Goal: Task Accomplishment & Management: Manage account settings

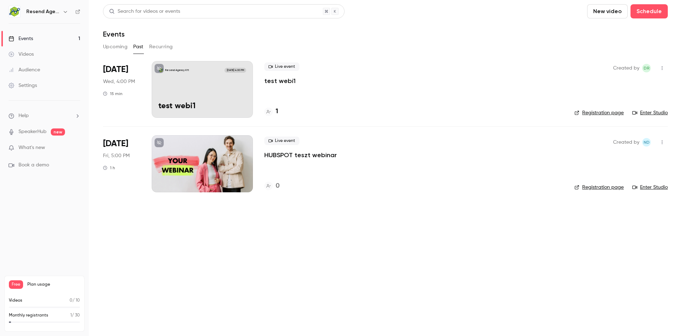
click at [63, 12] on icon "button" at bounding box center [66, 12] width 6 height 6
click at [153, 286] on div at bounding box center [341, 168] width 682 height 336
click at [341, 89] on div "Live event test webi1 1" at bounding box center [413, 89] width 299 height 57
click at [656, 69] on button "button" at bounding box center [661, 68] width 11 height 11
drag, startPoint x: 623, startPoint y: 163, endPoint x: 505, endPoint y: 182, distance: 119.7
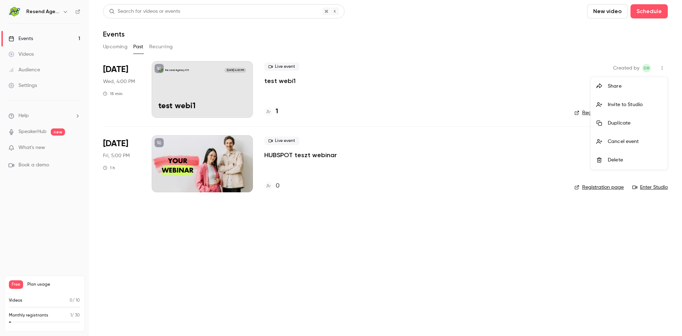
click at [505, 182] on div "Share Invite to Studio Duplicate Cancel event Delete" at bounding box center [341, 168] width 682 height 336
click at [503, 175] on div at bounding box center [341, 168] width 682 height 336
click at [269, 81] on p "test webi1" at bounding box center [279, 81] width 31 height 9
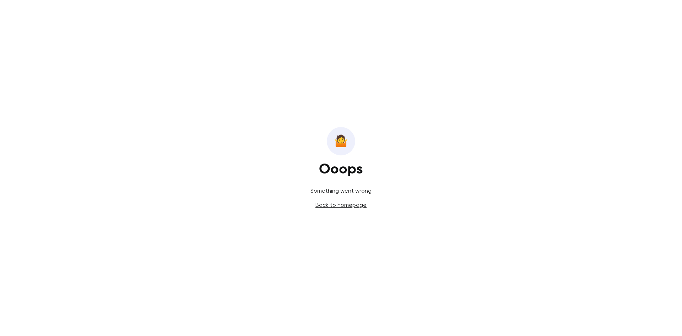
click at [323, 205] on link "Back to homepage" at bounding box center [340, 205] width 51 height 7
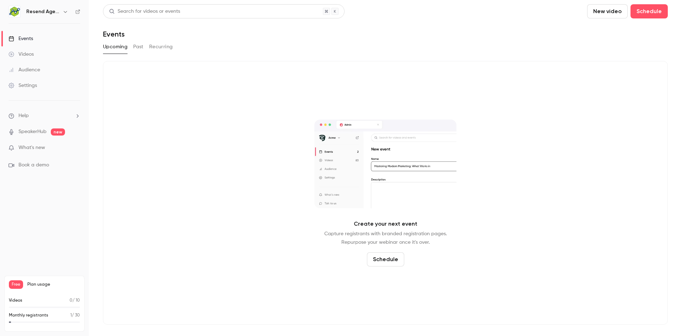
click at [135, 47] on button "Past" at bounding box center [138, 46] width 10 height 11
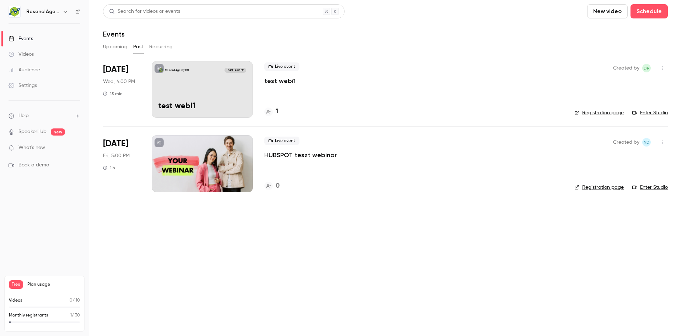
click at [342, 86] on div "Live event test webi1 1" at bounding box center [413, 89] width 299 height 57
click at [663, 69] on icon "button" at bounding box center [662, 68] width 6 height 5
click at [437, 95] on div at bounding box center [341, 168] width 682 height 336
click at [276, 80] on p "test webi1" at bounding box center [279, 81] width 31 height 9
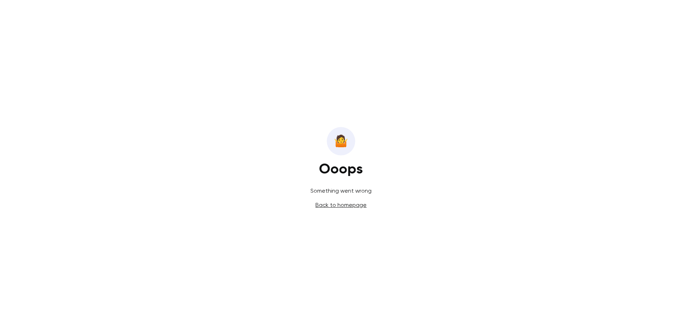
click at [331, 205] on link "Back to homepage" at bounding box center [340, 205] width 51 height 7
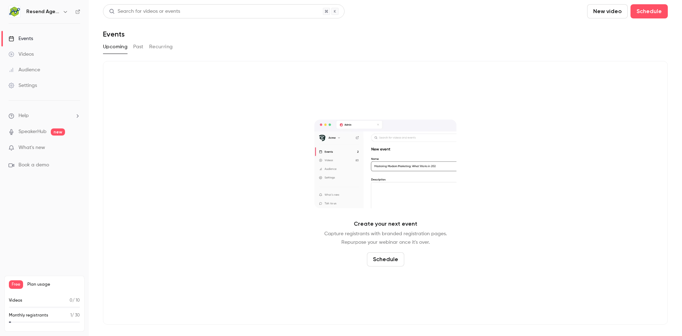
click at [139, 49] on button "Past" at bounding box center [138, 46] width 10 height 11
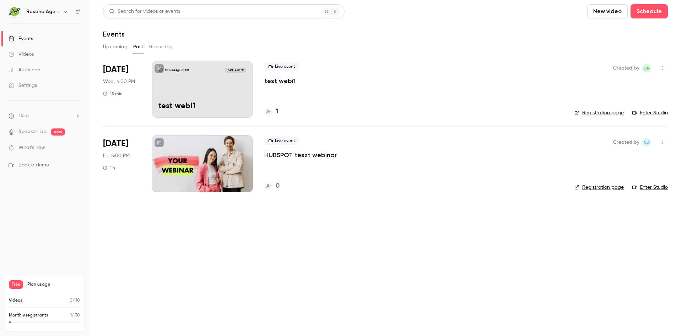
click at [662, 70] on icon "button" at bounding box center [662, 68] width 1 height 4
click at [563, 59] on div at bounding box center [341, 168] width 682 height 336
click at [644, 12] on button "Schedule" at bounding box center [649, 11] width 37 height 14
click at [639, 28] on div "One time event" at bounding box center [635, 30] width 54 height 7
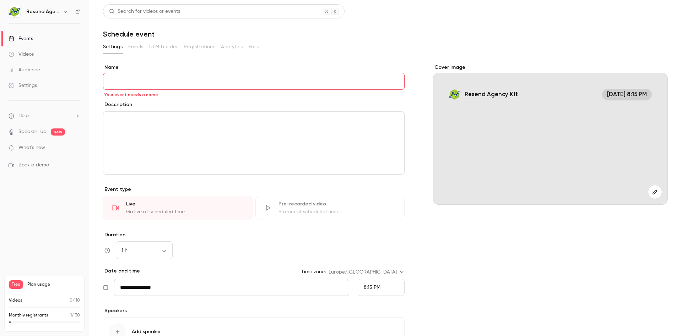
click at [168, 81] on input "Name" at bounding box center [254, 81] width 302 height 17
type input "**********"
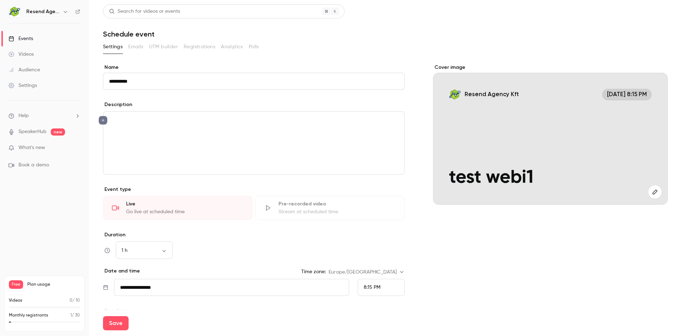
click at [157, 83] on input "**********" at bounding box center [254, 81] width 302 height 17
type input "**********"
click at [191, 131] on div "editor" at bounding box center [253, 143] width 301 height 63
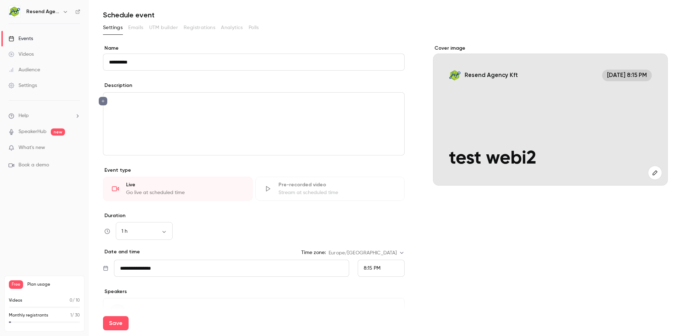
scroll to position [67, 0]
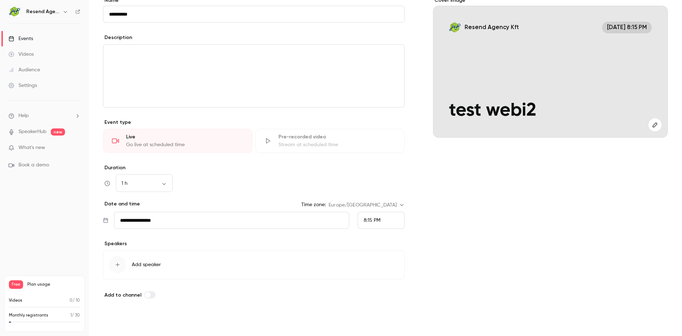
click at [120, 324] on button "Save" at bounding box center [116, 323] width 26 height 14
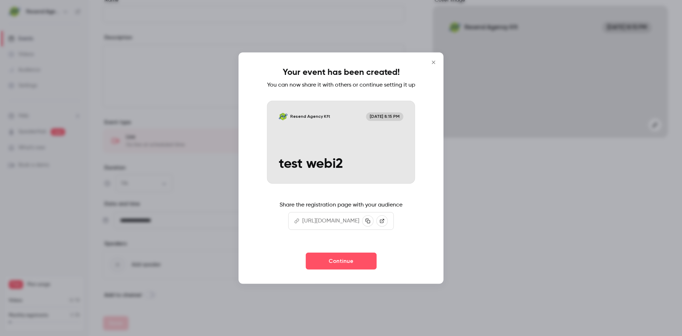
scroll to position [0, 55]
drag, startPoint x: 366, startPoint y: 227, endPoint x: 384, endPoint y: 228, distance: 18.9
click at [359, 226] on p "[URL][DOMAIN_NAME]" at bounding box center [330, 221] width 57 height 9
click at [443, 173] on div "Your event has been created! You can now share it with others or continue setti…" at bounding box center [341, 168] width 205 height 232
click at [438, 59] on icon "Close" at bounding box center [433, 62] width 9 height 6
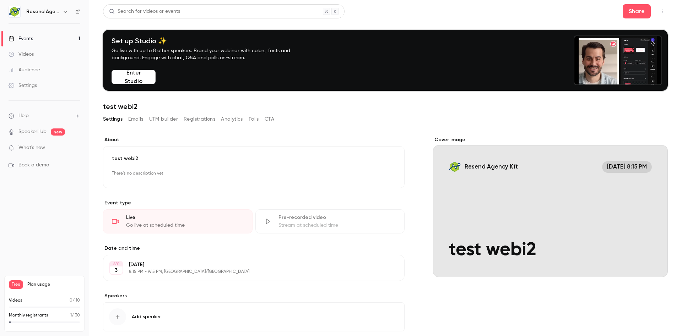
click at [137, 118] on button "Emails" at bounding box center [135, 119] width 15 height 11
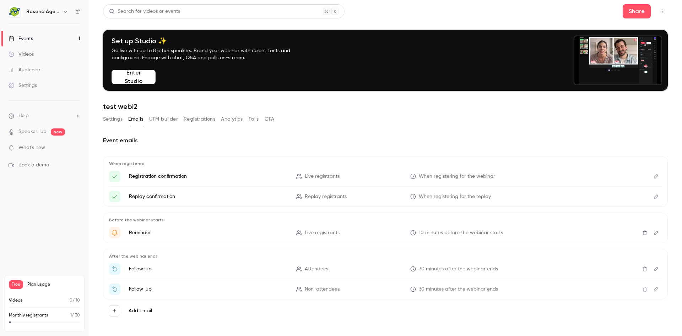
click at [164, 119] on button "UTM builder" at bounding box center [163, 119] width 29 height 11
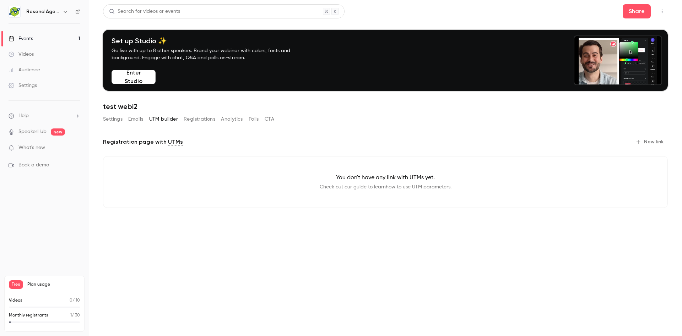
click at [658, 141] on button "New link" at bounding box center [650, 141] width 35 height 11
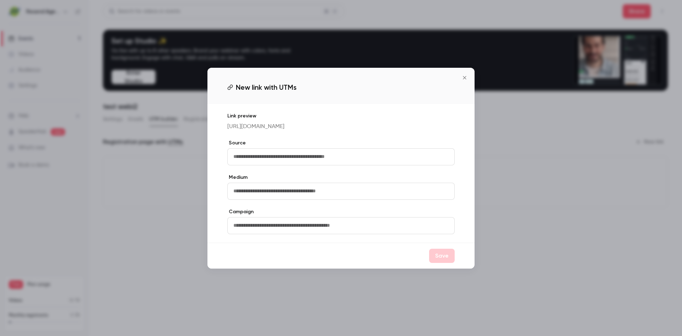
click at [320, 159] on input "text" at bounding box center [340, 156] width 227 height 17
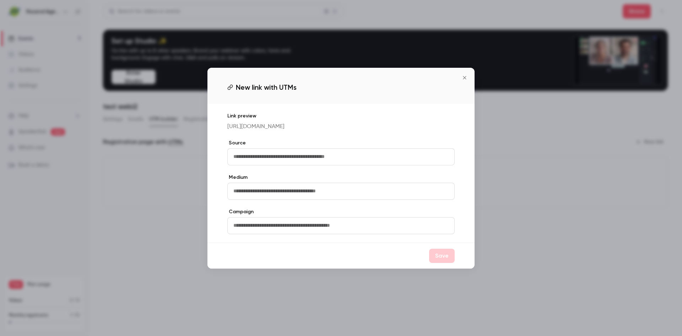
click at [315, 197] on input "text" at bounding box center [340, 191] width 227 height 17
click at [302, 231] on input "text" at bounding box center [340, 225] width 227 height 17
click at [466, 79] on icon "Close" at bounding box center [464, 78] width 9 height 6
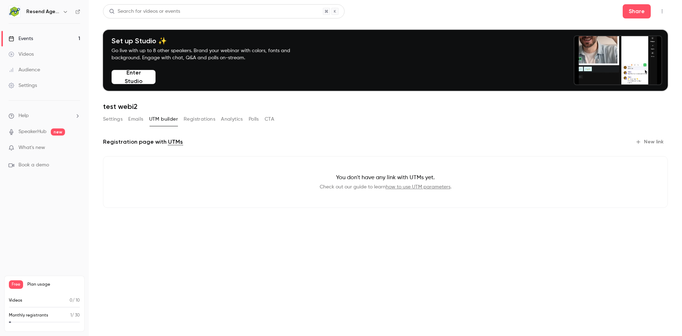
click at [198, 120] on button "Registrations" at bounding box center [200, 119] width 32 height 11
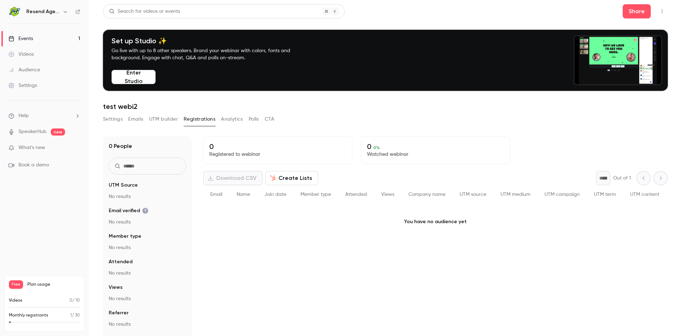
click at [222, 119] on button "Analytics" at bounding box center [232, 119] width 22 height 11
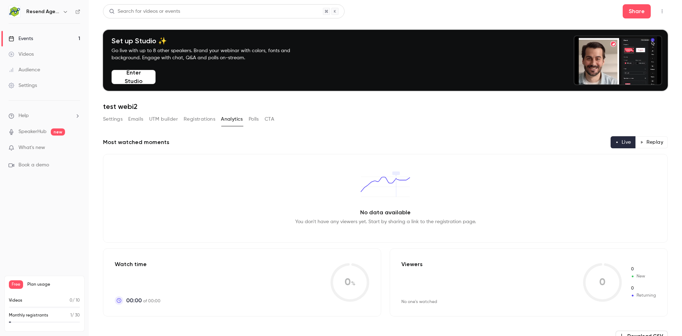
click at [250, 120] on button "Polls" at bounding box center [254, 119] width 10 height 11
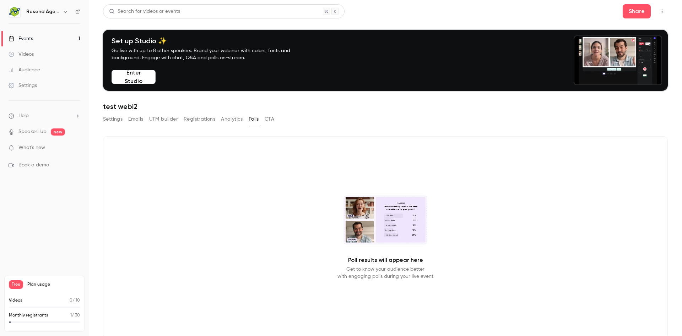
click at [271, 123] on button "CTA" at bounding box center [270, 119] width 10 height 11
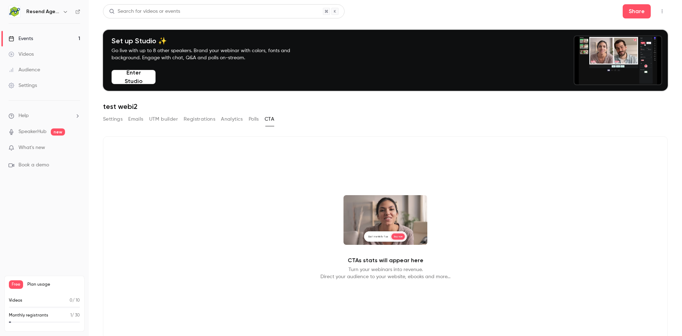
click at [251, 124] on button "Polls" at bounding box center [254, 119] width 10 height 11
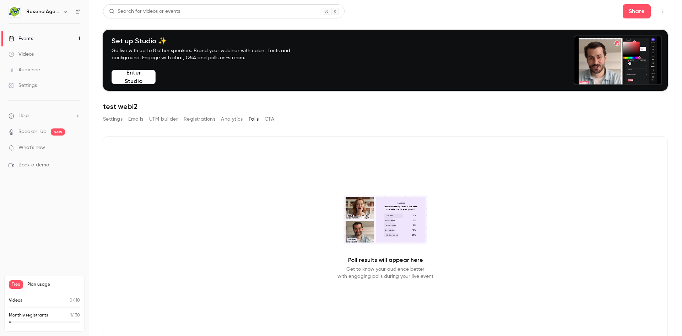
click at [228, 121] on button "Analytics" at bounding box center [232, 119] width 22 height 11
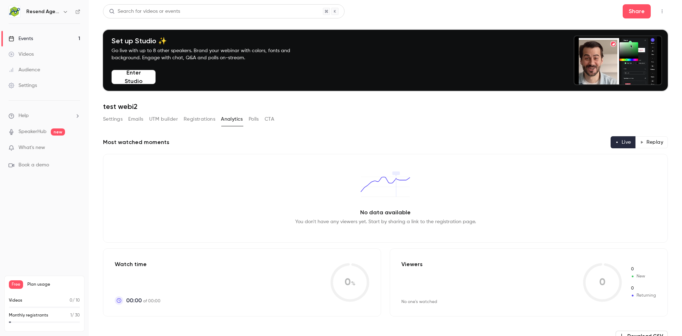
click at [196, 121] on button "Registrations" at bounding box center [200, 119] width 32 height 11
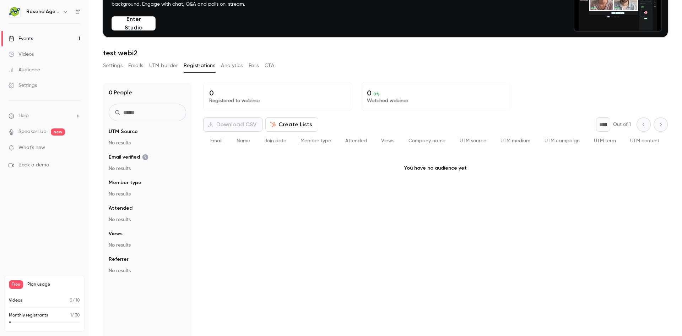
scroll to position [70, 0]
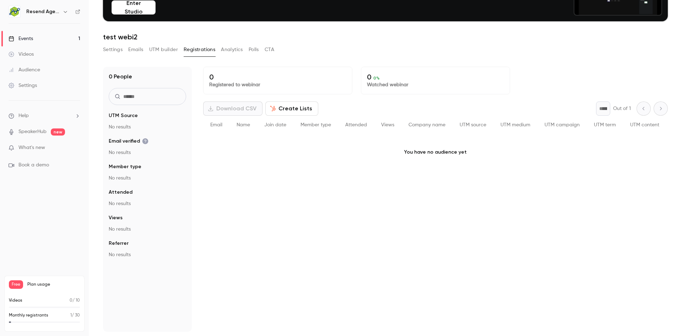
click at [133, 50] on button "Emails" at bounding box center [135, 49] width 15 height 11
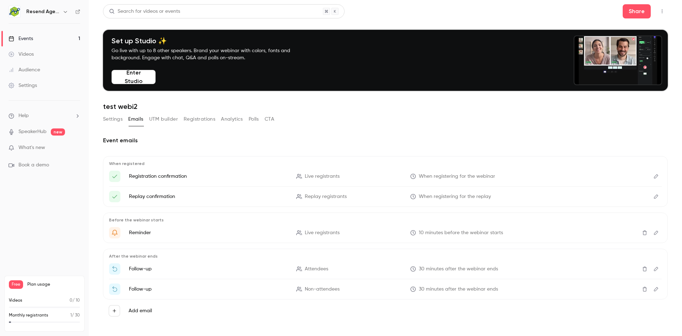
click at [185, 119] on button "Registrations" at bounding box center [200, 119] width 32 height 11
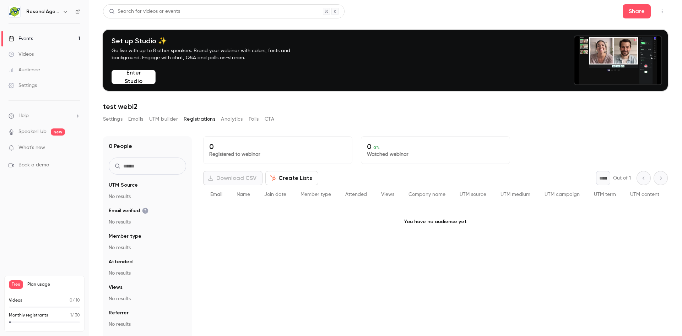
click at [114, 114] on button "Settings" at bounding box center [113, 119] width 20 height 11
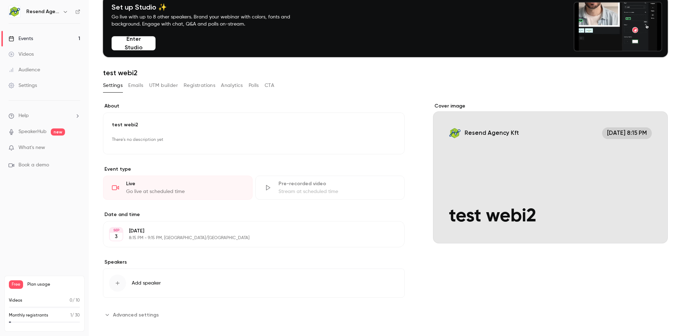
scroll to position [39, 0]
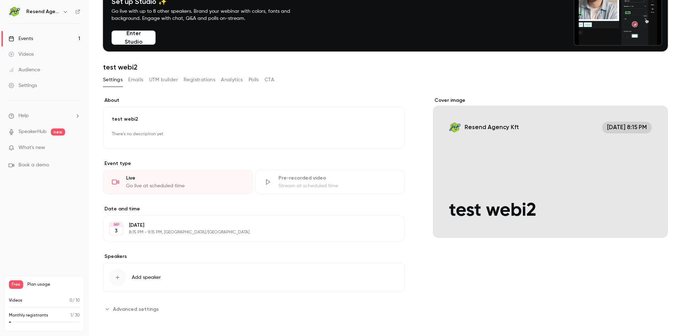
click at [135, 82] on button "Emails" at bounding box center [135, 79] width 15 height 11
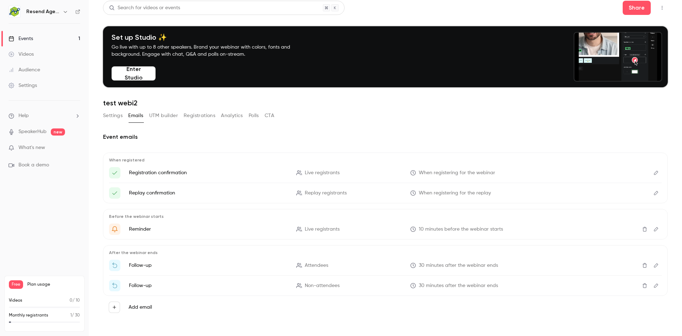
scroll to position [5, 0]
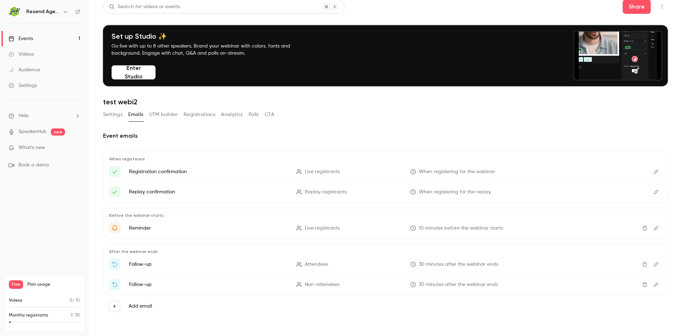
click at [158, 111] on button "UTM builder" at bounding box center [163, 114] width 29 height 11
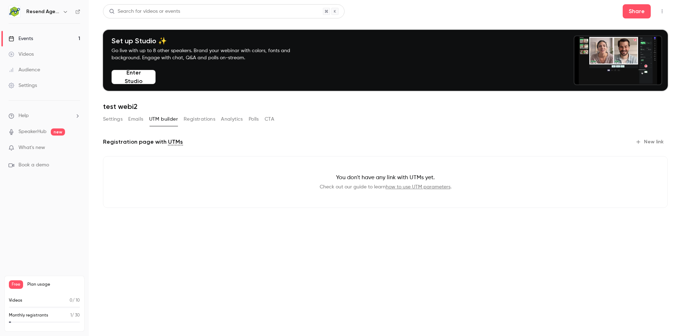
click at [192, 119] on button "Registrations" at bounding box center [200, 119] width 32 height 11
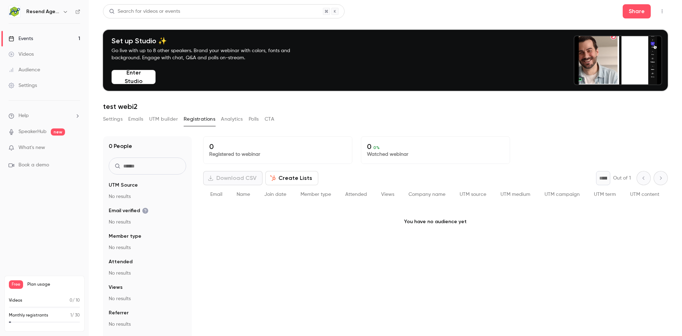
click at [27, 38] on div "Events" at bounding box center [21, 38] width 25 height 7
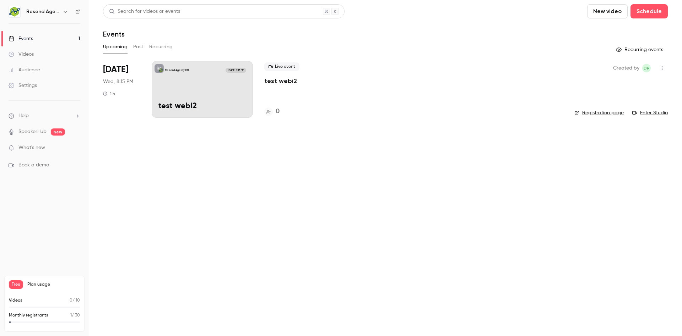
click at [30, 70] on div "Audience" at bounding box center [25, 69] width 32 height 7
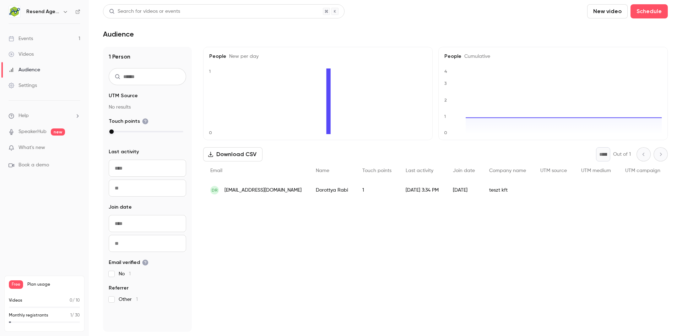
click at [29, 87] on div "Settings" at bounding box center [23, 85] width 28 height 7
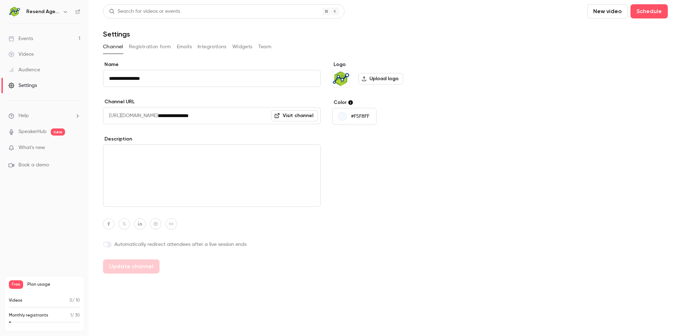
click at [28, 40] on div "Events" at bounding box center [21, 38] width 25 height 7
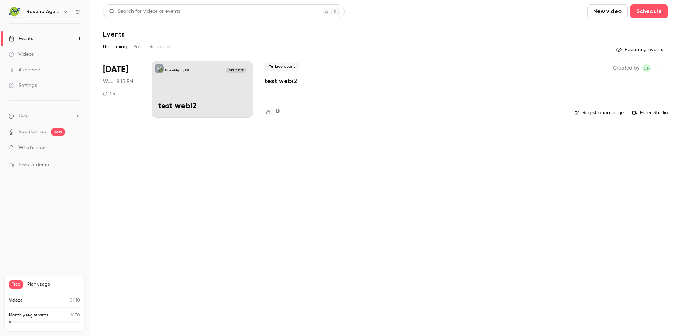
click at [158, 45] on button "Recurring" at bounding box center [161, 46] width 24 height 11
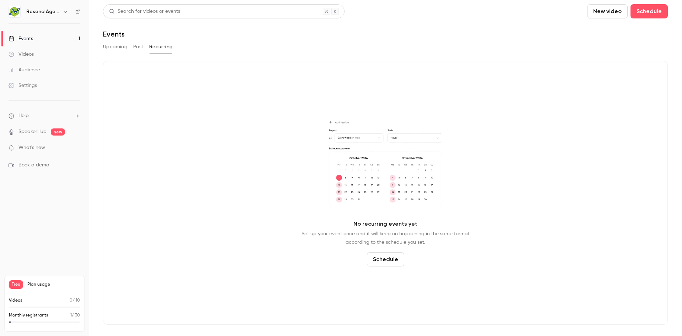
click at [139, 49] on button "Past" at bounding box center [138, 46] width 10 height 11
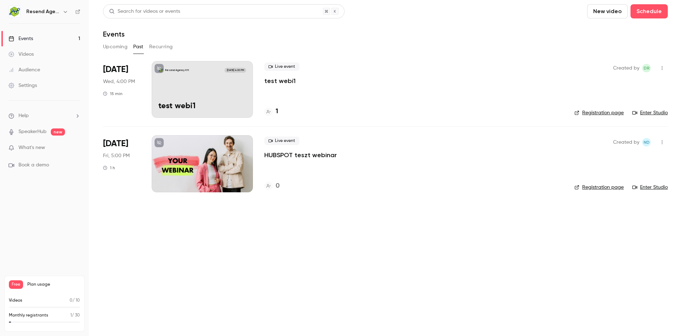
click at [117, 47] on button "Upcoming" at bounding box center [115, 46] width 25 height 11
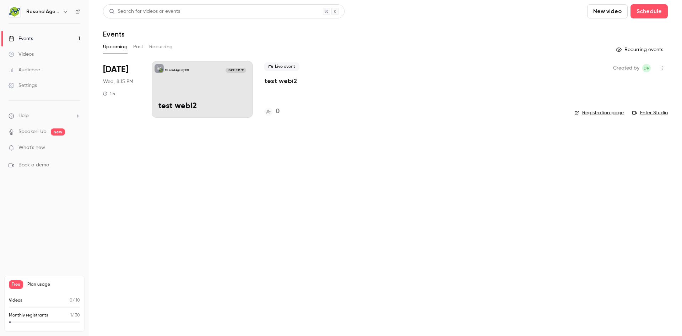
click at [179, 90] on div "Resend Agency Kft [DATE] 8:15 PM test webi2" at bounding box center [202, 89] width 101 height 57
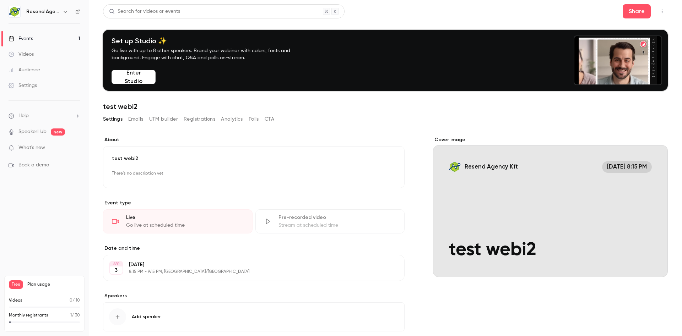
click at [662, 15] on button "button" at bounding box center [661, 11] width 11 height 11
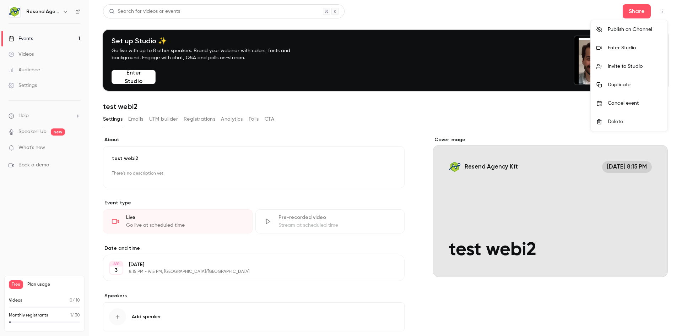
click at [611, 122] on div "Delete" at bounding box center [635, 121] width 54 height 7
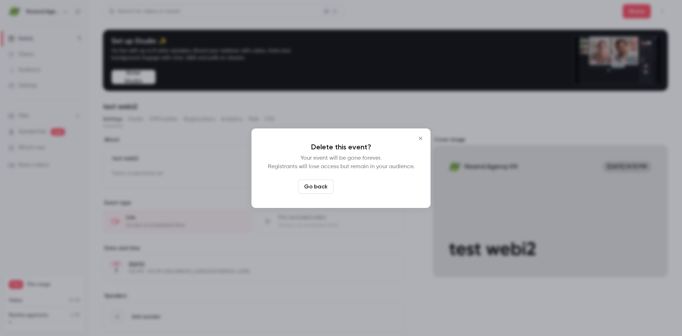
click at [349, 187] on button "Delete event" at bounding box center [360, 187] width 48 height 14
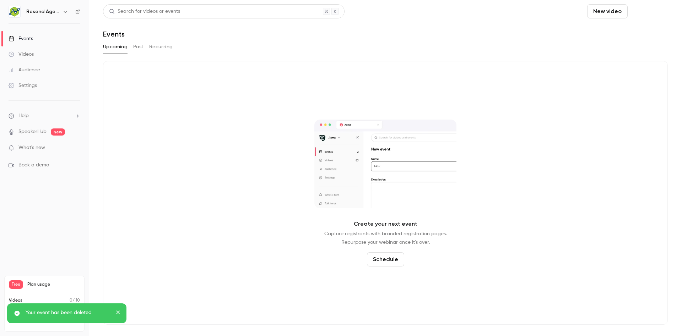
click at [644, 8] on button "Schedule" at bounding box center [649, 11] width 37 height 14
click at [621, 29] on div "One time event" at bounding box center [635, 30] width 54 height 7
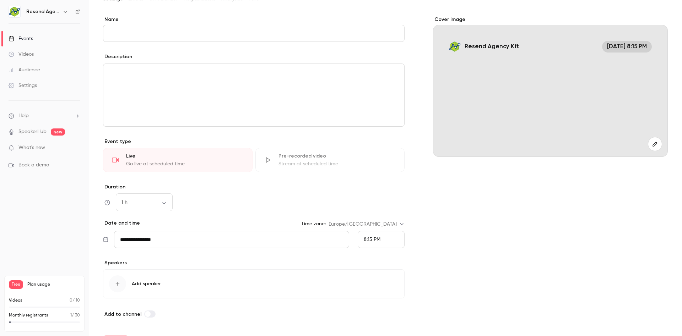
scroll to position [67, 0]
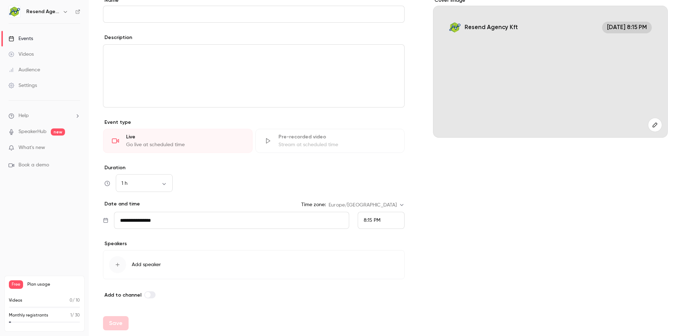
click at [167, 221] on input "**********" at bounding box center [231, 220] width 235 height 17
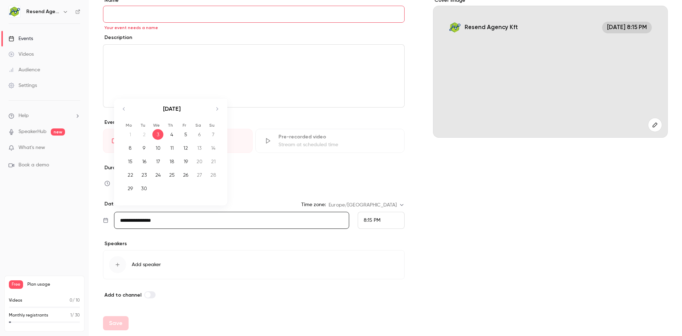
click at [172, 136] on div "4" at bounding box center [171, 134] width 11 height 11
type input "**********"
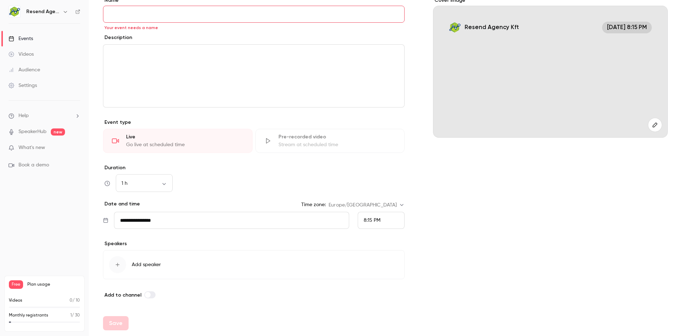
click at [264, 183] on div "1 h ** ​" at bounding box center [254, 183] width 302 height 17
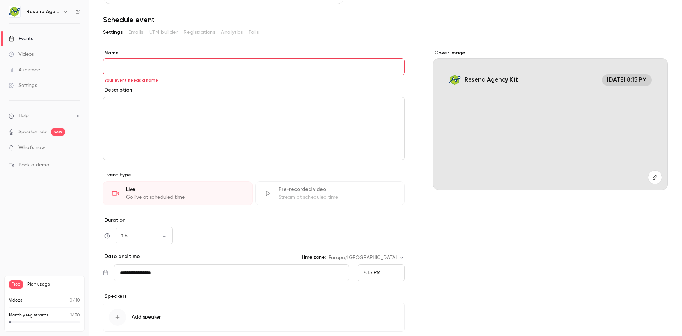
scroll to position [0, 0]
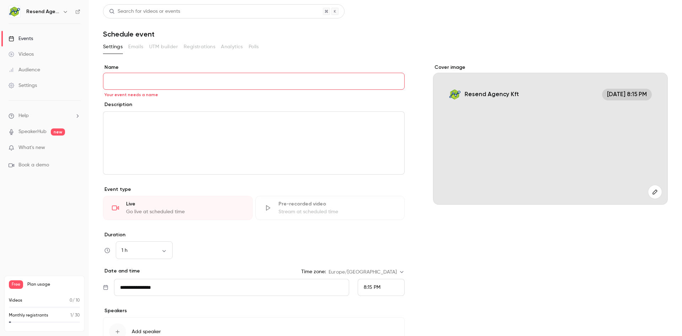
click at [32, 88] on div "Settings" at bounding box center [23, 85] width 28 height 7
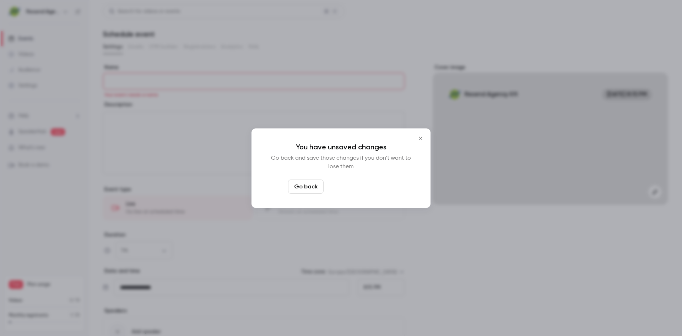
click at [355, 187] on button "Leave page anyway" at bounding box center [359, 187] width 67 height 14
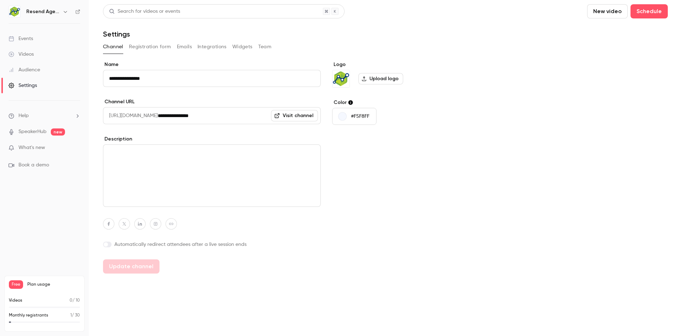
click at [150, 49] on button "Registration form" at bounding box center [150, 46] width 42 height 11
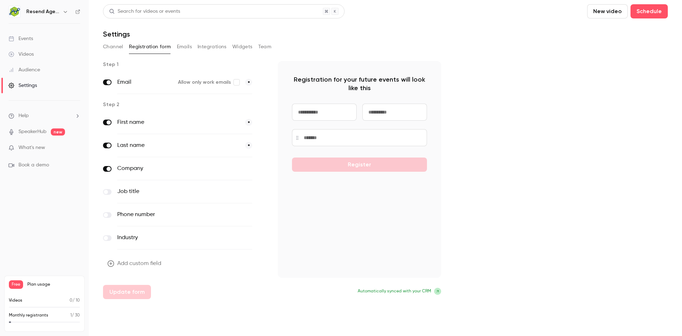
click at [141, 264] on button "Add custom field" at bounding box center [135, 264] width 64 height 14
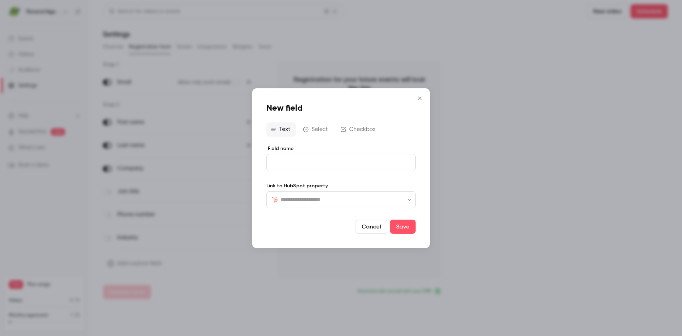
click at [298, 202] on input "text" at bounding box center [345, 199] width 129 height 9
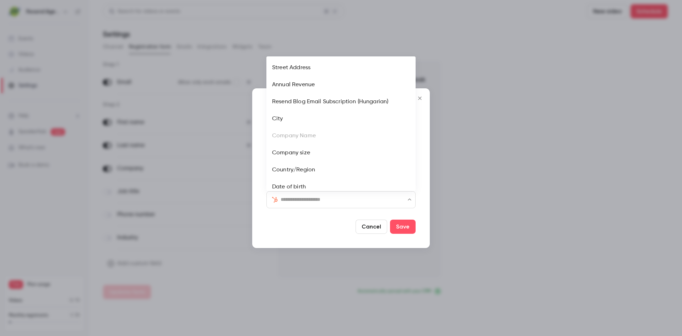
click at [295, 228] on div at bounding box center [309, 227] width 86 height 14
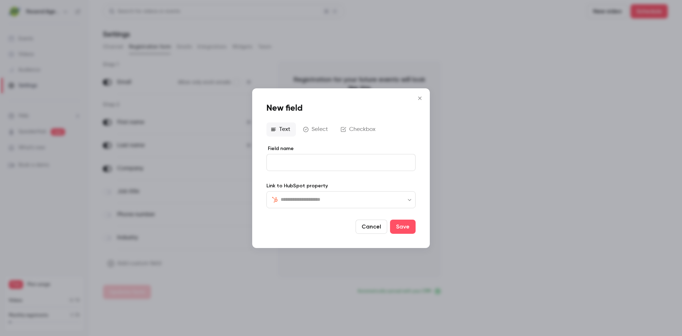
click at [289, 165] on input "Field name" at bounding box center [340, 162] width 149 height 17
type input "*"
type input "**********"
click at [309, 229] on div at bounding box center [309, 227] width 86 height 14
click at [298, 200] on input "text" at bounding box center [345, 199] width 129 height 9
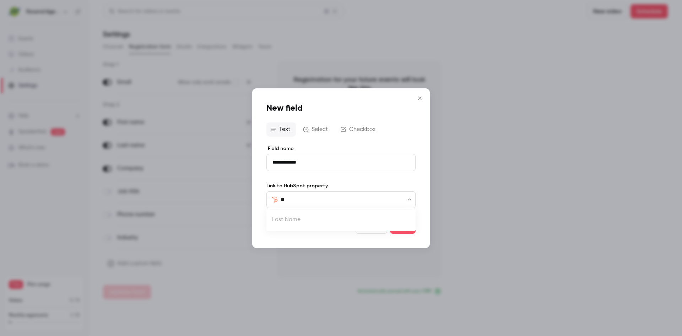
type input "*"
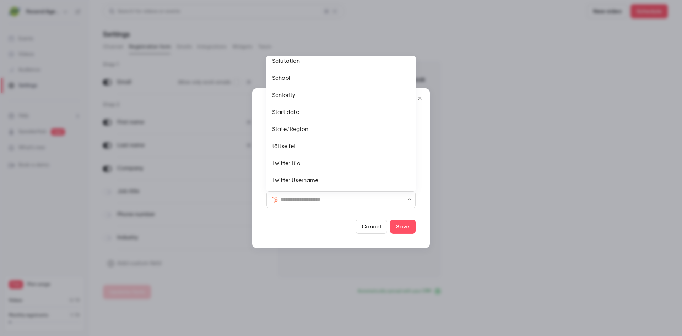
scroll to position [860, 0]
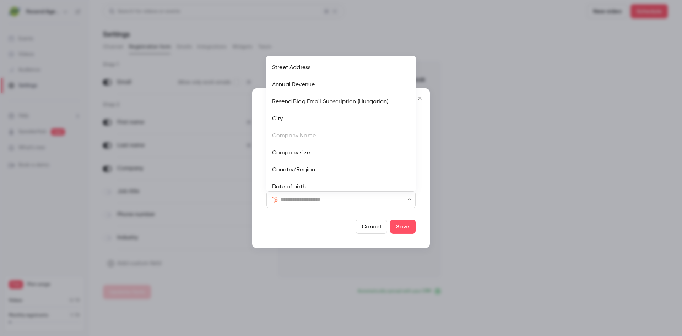
click at [302, 200] on input "text" at bounding box center [345, 199] width 129 height 9
click at [281, 217] on form "**********" at bounding box center [340, 189] width 149 height 89
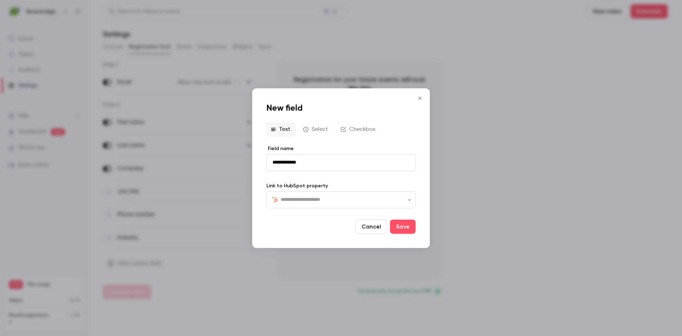
click at [318, 131] on button "Select" at bounding box center [316, 129] width 35 height 14
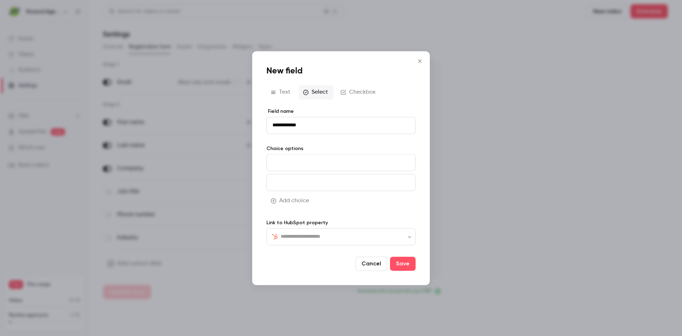
click at [325, 158] on input at bounding box center [340, 162] width 149 height 17
click at [319, 180] on input at bounding box center [340, 182] width 149 height 17
click at [298, 240] on input "text" at bounding box center [345, 237] width 129 height 9
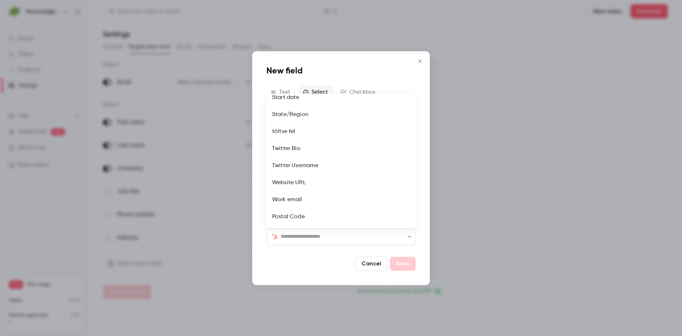
click at [279, 261] on div at bounding box center [309, 264] width 86 height 14
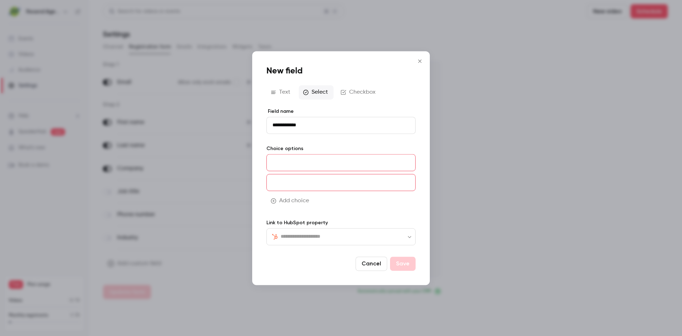
click at [366, 98] on button "Checkbox" at bounding box center [358, 92] width 45 height 14
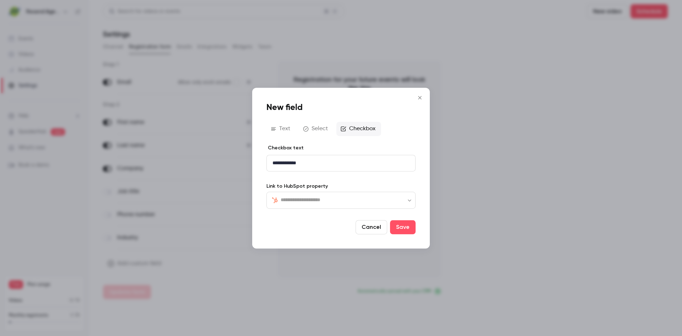
click at [314, 128] on button "Select" at bounding box center [316, 129] width 35 height 14
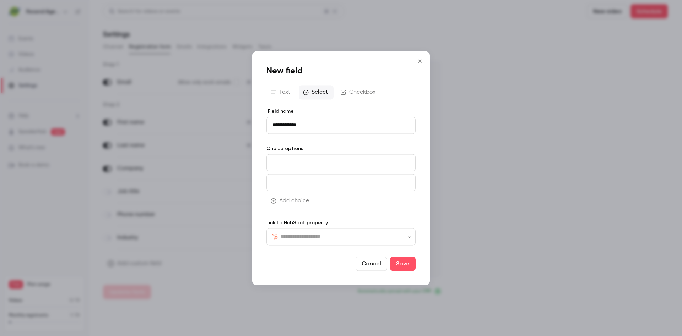
click at [278, 87] on button "Text" at bounding box center [280, 92] width 29 height 14
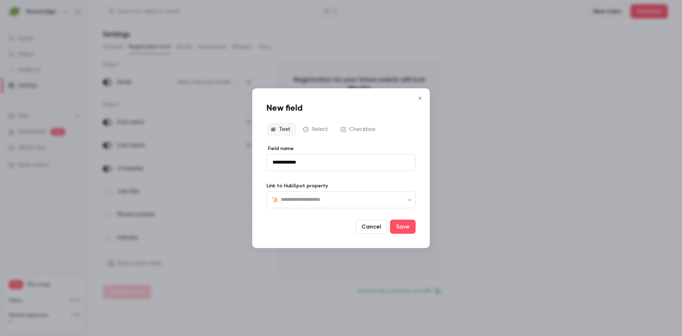
click at [290, 201] on input "text" at bounding box center [345, 199] width 129 height 9
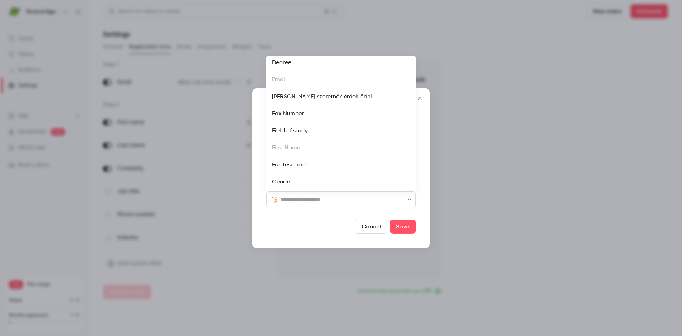
scroll to position [145, 0]
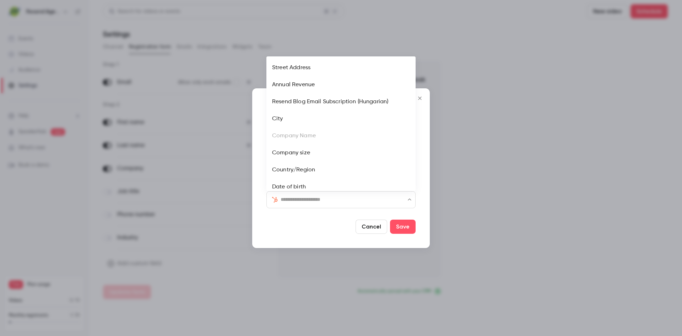
click at [295, 202] on input "text" at bounding box center [345, 199] width 129 height 9
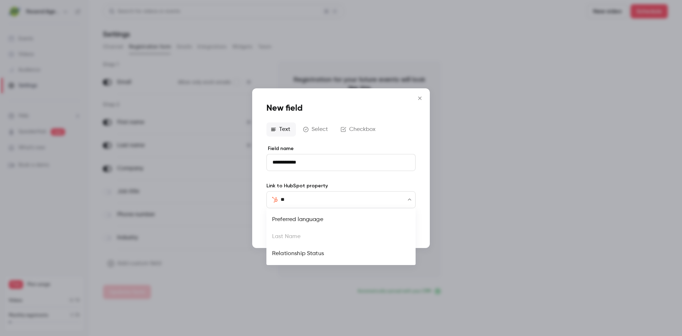
type input "*"
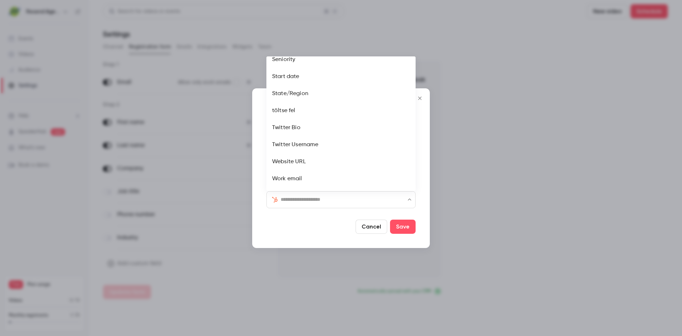
scroll to position [860, 0]
click at [367, 224] on button "Cancel" at bounding box center [372, 227] width 32 height 14
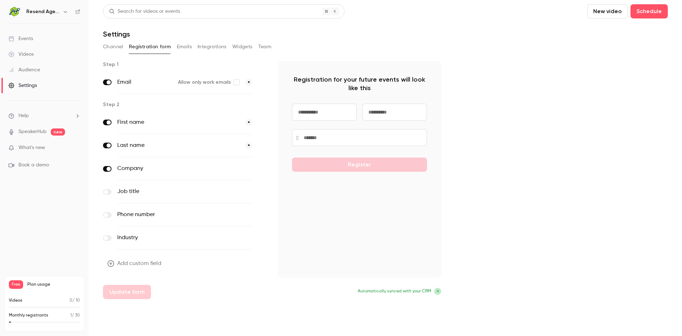
click at [140, 265] on button "Add custom field" at bounding box center [135, 264] width 64 height 14
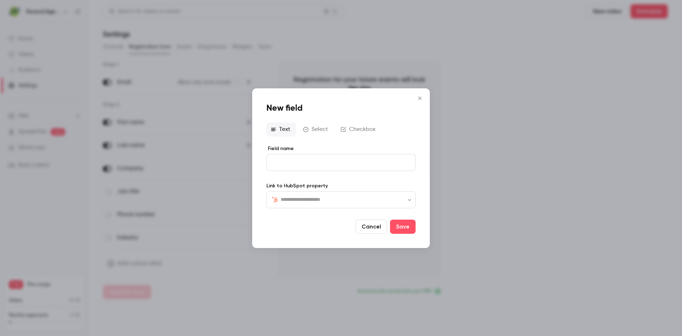
click at [292, 204] on div "​ ​" at bounding box center [340, 199] width 149 height 17
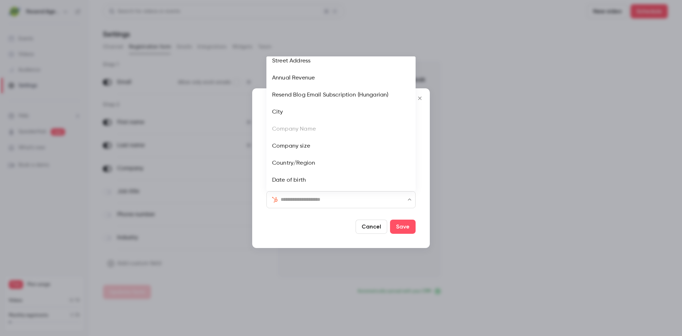
scroll to position [0, 0]
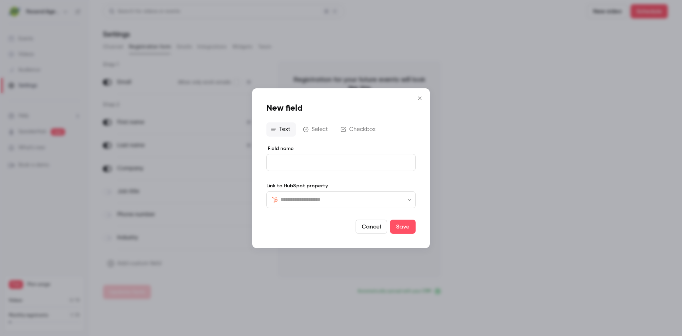
click at [421, 96] on icon "Close" at bounding box center [420, 98] width 9 height 6
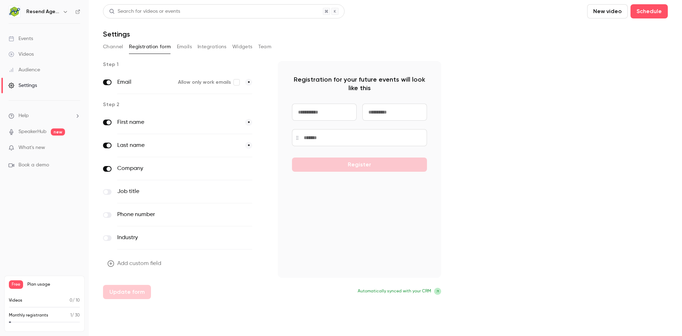
click at [65, 12] on icon "button" at bounding box center [66, 12] width 6 height 6
click at [43, 217] on div at bounding box center [341, 168] width 682 height 336
click at [28, 118] on span "Help" at bounding box center [23, 115] width 10 height 7
click at [124, 109] on link "Talk to [GEOGRAPHIC_DATA]" at bounding box center [131, 108] width 78 height 19
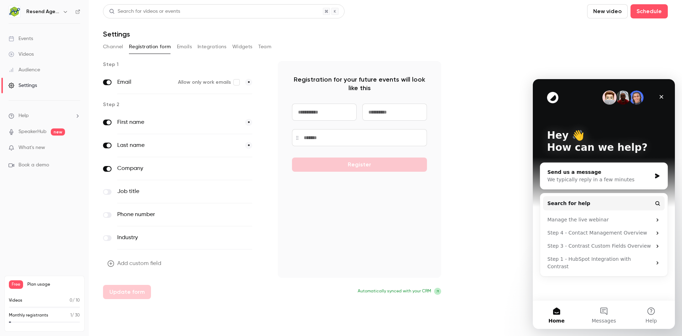
click at [596, 181] on div "We typically reply in a few minutes" at bounding box center [599, 179] width 104 height 7
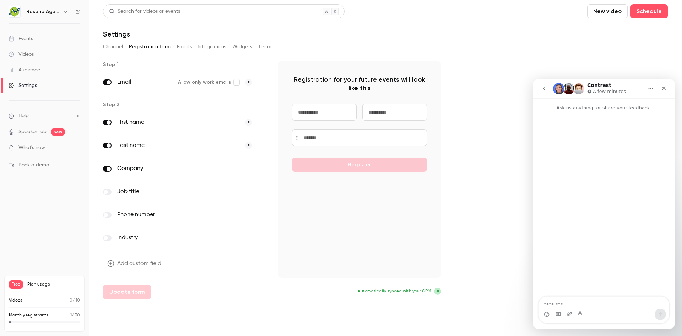
click at [546, 87] on icon "go back" at bounding box center [544, 89] width 6 height 6
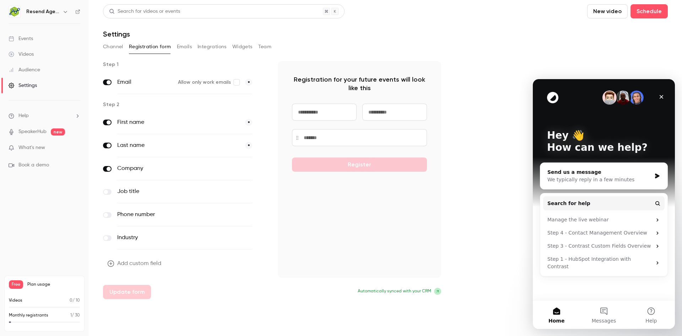
click at [654, 174] on div "Send us a message We typically reply in a few minutes" at bounding box center [603, 176] width 127 height 26
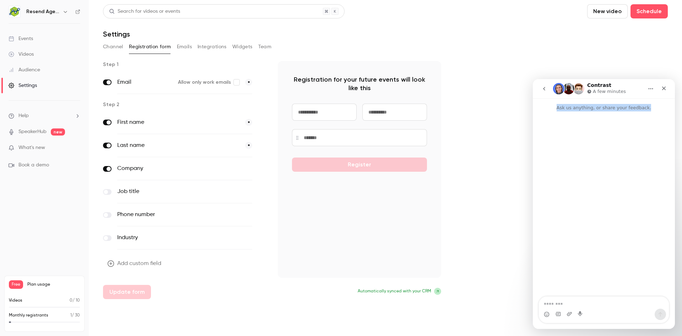
drag, startPoint x: 557, startPoint y: 109, endPoint x: 628, endPoint y: 112, distance: 70.8
click at [628, 112] on div "Ask us anything, or share your feedback." at bounding box center [604, 104] width 142 height 13
click at [620, 157] on div "Intercom messenger" at bounding box center [604, 205] width 142 height 186
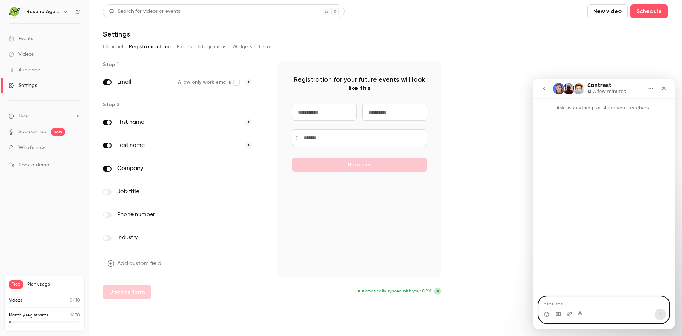
click at [563, 306] on textarea "Message…" at bounding box center [604, 303] width 130 height 12
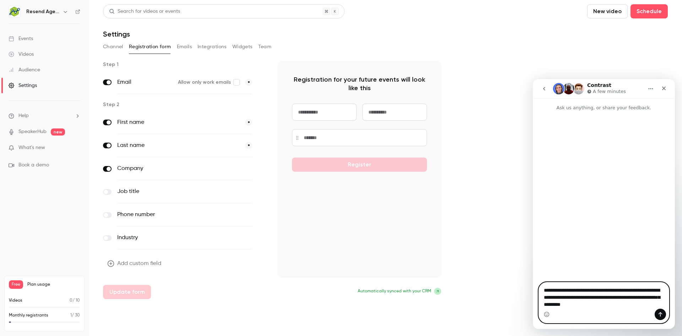
drag, startPoint x: 591, startPoint y: 305, endPoint x: 559, endPoint y: 292, distance: 35.0
click at [559, 292] on textarea "**********" at bounding box center [604, 296] width 130 height 26
click at [563, 292] on textarea "**********" at bounding box center [604, 296] width 130 height 26
click at [593, 307] on textarea "**********" at bounding box center [604, 296] width 130 height 26
click at [576, 305] on textarea "**********" at bounding box center [604, 296] width 130 height 26
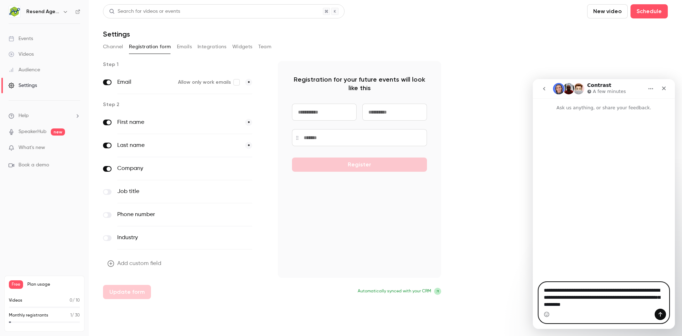
click at [596, 307] on textarea "**********" at bounding box center [604, 296] width 130 height 26
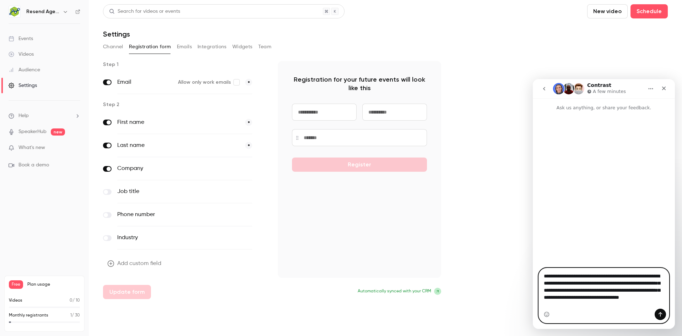
drag, startPoint x: 577, startPoint y: 291, endPoint x: 553, endPoint y: 273, distance: 29.1
click at [553, 273] on textarea "**********" at bounding box center [604, 289] width 130 height 40
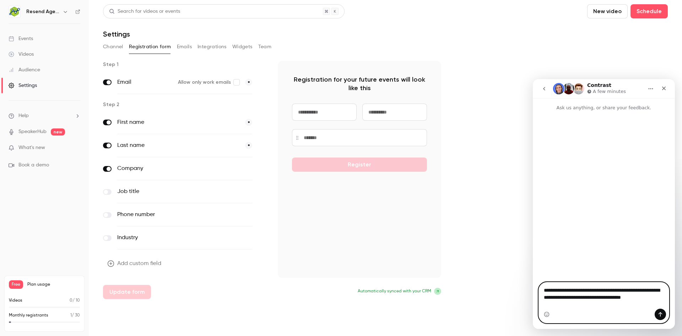
click at [619, 297] on textarea "**********" at bounding box center [604, 292] width 130 height 19
click at [612, 297] on textarea "**********" at bounding box center [604, 292] width 130 height 19
click at [663, 302] on textarea "**********" at bounding box center [604, 292] width 130 height 19
type textarea "**********"
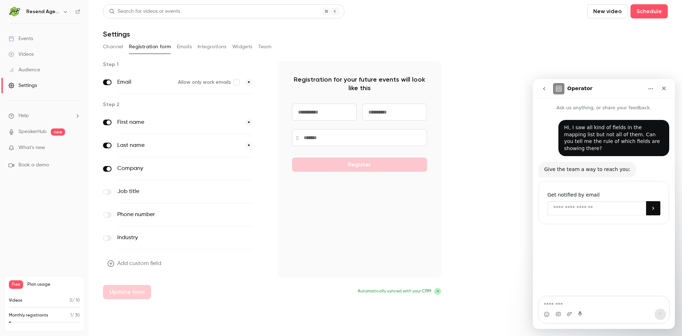
click at [590, 201] on input "Enter your email" at bounding box center [596, 208] width 99 height 14
type input "**********"
click at [653, 207] on icon "Submit" at bounding box center [653, 208] width 2 height 3
drag, startPoint x: 663, startPoint y: 90, endPoint x: 611, endPoint y: 52, distance: 64.3
click at [542, 90] on icon "go back" at bounding box center [544, 89] width 6 height 6
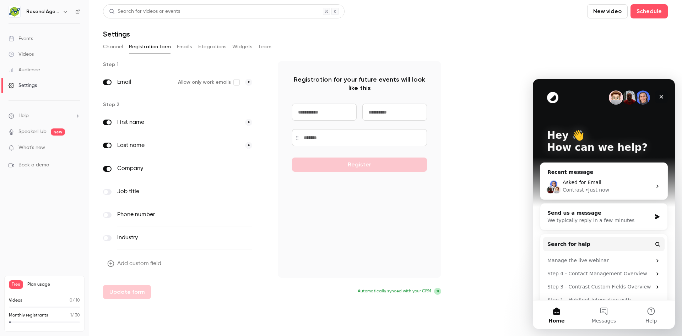
click at [659, 96] on icon "Close" at bounding box center [662, 97] width 6 height 6
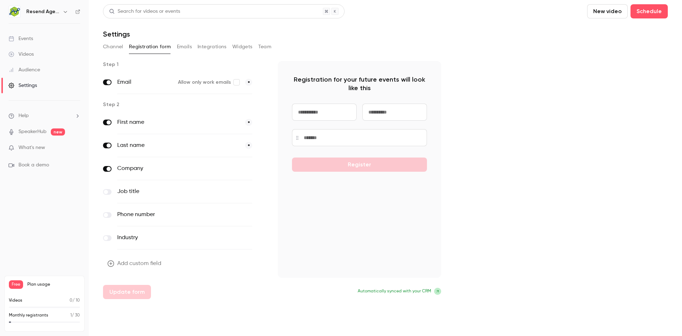
click at [263, 191] on icon "button" at bounding box center [262, 192] width 4 height 4
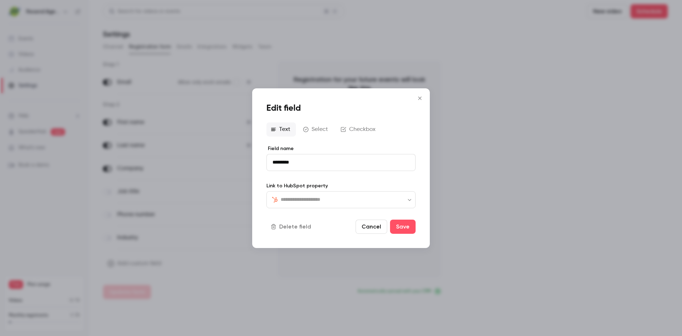
type input "*********"
click at [354, 128] on div "Text Select Checkbox" at bounding box center [340, 129] width 149 height 14
click at [318, 130] on div "Text Select Checkbox" at bounding box center [340, 129] width 149 height 14
click at [419, 98] on icon "Close" at bounding box center [420, 98] width 9 height 6
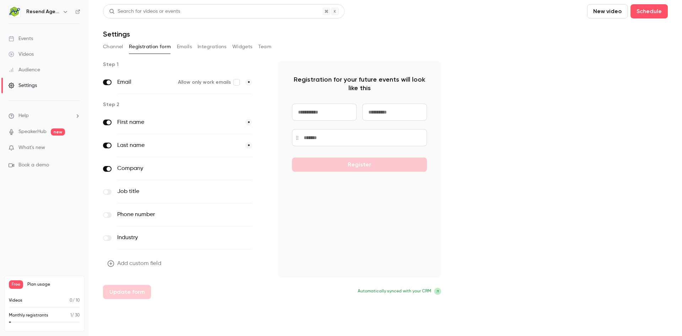
click at [438, 293] on icon at bounding box center [437, 292] width 4 height 4
click at [437, 291] on icon at bounding box center [438, 292] width 2 height 2
click at [402, 294] on span "Automatically synced with your CRM" at bounding box center [395, 291] width 74 height 6
click at [377, 293] on span "Automatically synced with your CRM" at bounding box center [395, 291] width 74 height 6
click at [297, 281] on div "Registration for your future events will look like this Register Automatically …" at bounding box center [359, 180] width 163 height 238
